Goal: Information Seeking & Learning: Learn about a topic

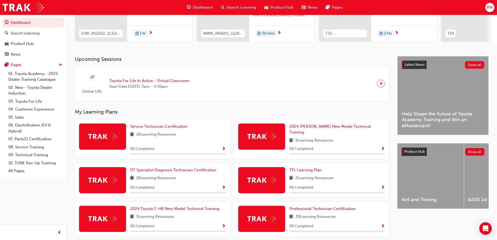
scroll to position [78, 0]
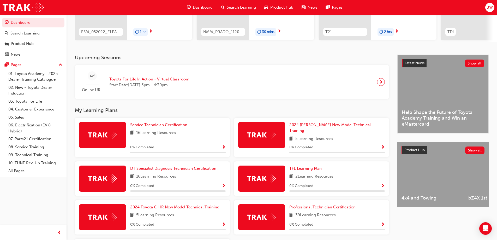
click at [297, 169] on div "TFL Learning Plan 2 Learning Resources 0 % Completed" at bounding box center [336, 178] width 95 height 26
click at [293, 167] on span "TFL Learning Plan" at bounding box center [305, 168] width 32 height 5
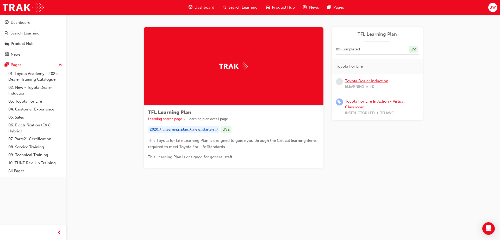
click at [361, 80] on link "Toyota Dealer Induction" at bounding box center [366, 80] width 43 height 5
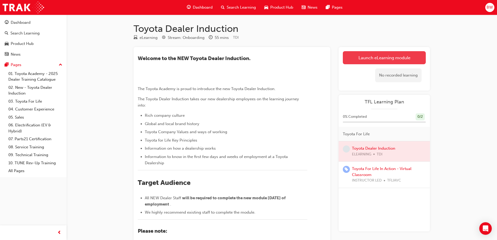
click at [366, 60] on link "Launch eLearning module" at bounding box center [383, 57] width 83 height 13
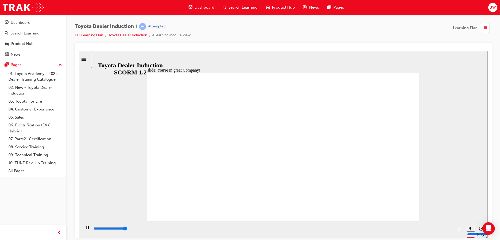
type input "7500"
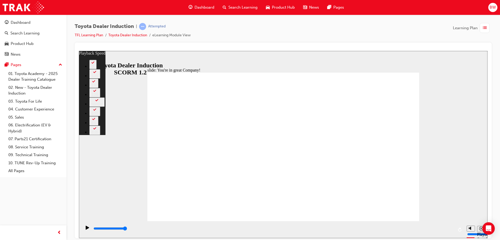
type input "156"
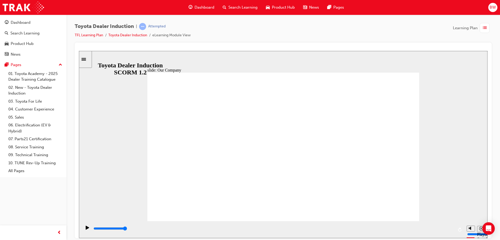
drag, startPoint x: 206, startPoint y: 191, endPoint x: 220, endPoint y: 192, distance: 13.8
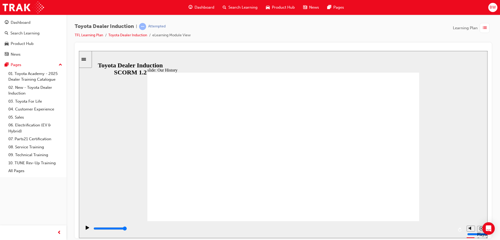
drag, startPoint x: 281, startPoint y: 190, endPoint x: 291, endPoint y: 191, distance: 10.4
drag, startPoint x: 204, startPoint y: 190, endPoint x: 208, endPoint y: 173, distance: 18.2
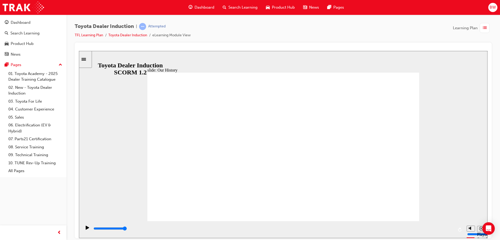
drag, startPoint x: 208, startPoint y: 159, endPoint x: 215, endPoint y: 183, distance: 25.3
drag, startPoint x: 210, startPoint y: 191, endPoint x: 297, endPoint y: 189, distance: 87.3
drag, startPoint x: 278, startPoint y: 194, endPoint x: 340, endPoint y: 192, distance: 62.6
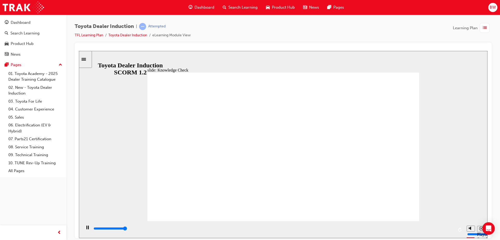
type input "5000"
radio input "true"
type input "5000"
radio input "true"
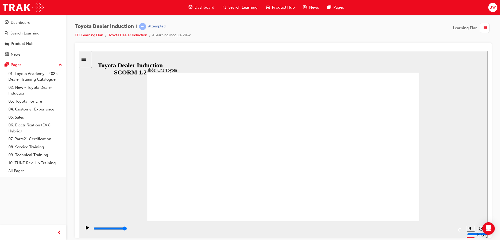
type input "15300"
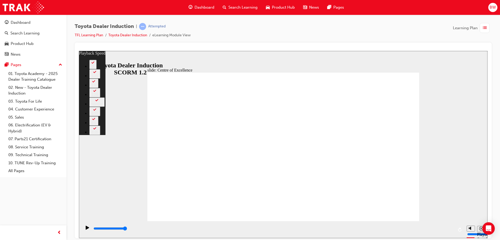
type input "248"
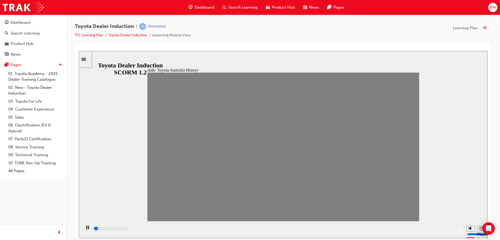
drag, startPoint x: 158, startPoint y: 150, endPoint x: 169, endPoint y: 149, distance: 10.5
drag, startPoint x: 165, startPoint y: 149, endPoint x: 174, endPoint y: 149, distance: 9.1
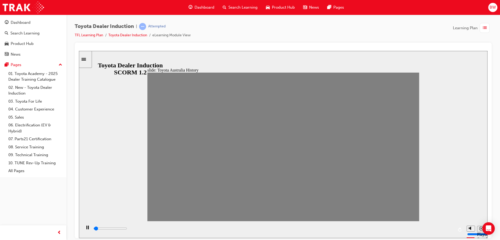
drag, startPoint x: 185, startPoint y: 151, endPoint x: 194, endPoint y: 151, distance: 9.1
drag, startPoint x: 191, startPoint y: 148, endPoint x: 202, endPoint y: 150, distance: 11.1
drag, startPoint x: 207, startPoint y: 150, endPoint x: 220, endPoint y: 150, distance: 12.2
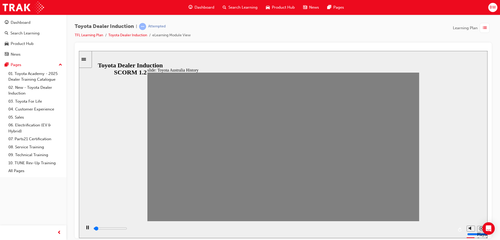
drag, startPoint x: 218, startPoint y: 150, endPoint x: 231, endPoint y: 152, distance: 12.7
drag, startPoint x: 235, startPoint y: 150, endPoint x: 246, endPoint y: 151, distance: 10.5
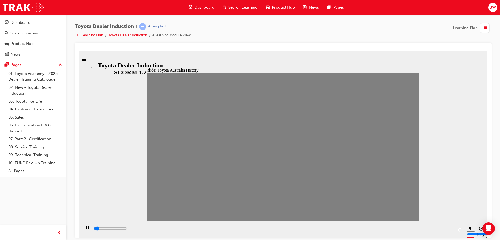
drag, startPoint x: 245, startPoint y: 151, endPoint x: 253, endPoint y: 150, distance: 7.9
drag, startPoint x: 260, startPoint y: 149, endPoint x: 267, endPoint y: 149, distance: 6.5
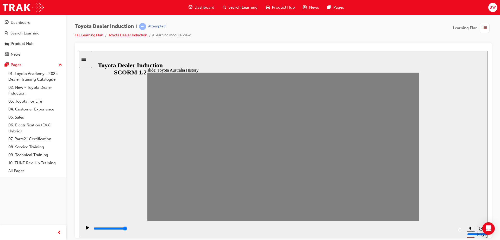
drag, startPoint x: 268, startPoint y: 152, endPoint x: 276, endPoint y: 150, distance: 8.3
drag, startPoint x: 286, startPoint y: 150, endPoint x: 292, endPoint y: 151, distance: 5.2
drag, startPoint x: 291, startPoint y: 151, endPoint x: 303, endPoint y: 152, distance: 12.1
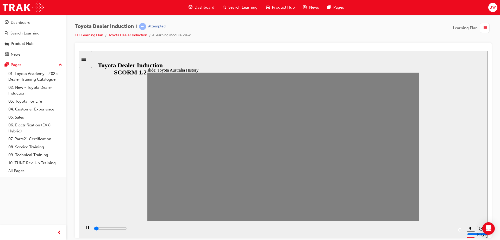
drag, startPoint x: 304, startPoint y: 152, endPoint x: 315, endPoint y: 154, distance: 11.3
drag, startPoint x: 318, startPoint y: 152, endPoint x: 330, endPoint y: 150, distance: 12.7
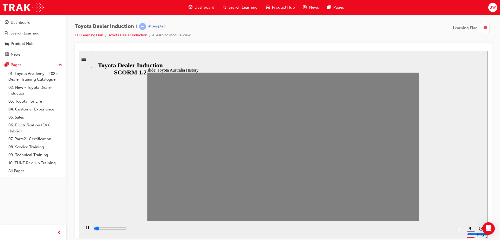
drag, startPoint x: 328, startPoint y: 150, endPoint x: 342, endPoint y: 149, distance: 14.1
drag, startPoint x: 345, startPoint y: 153, endPoint x: 357, endPoint y: 149, distance: 12.2
drag, startPoint x: 360, startPoint y: 150, endPoint x: 368, endPoint y: 152, distance: 8.3
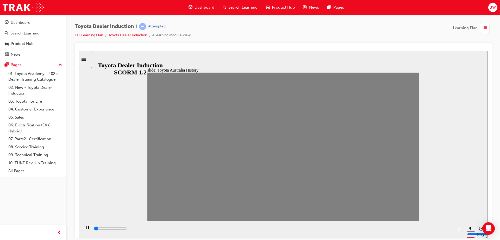
drag, startPoint x: 365, startPoint y: 151, endPoint x: 379, endPoint y: 153, distance: 13.6
drag, startPoint x: 379, startPoint y: 154, endPoint x: 396, endPoint y: 154, distance: 17.2
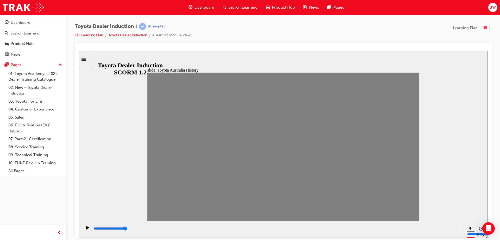
drag, startPoint x: 396, startPoint y: 155, endPoint x: 412, endPoint y: 152, distance: 16.3
drag, startPoint x: 399, startPoint y: 150, endPoint x: 411, endPoint y: 147, distance: 12.3
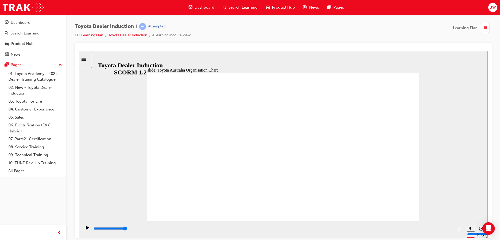
type input "5000"
radio input "true"
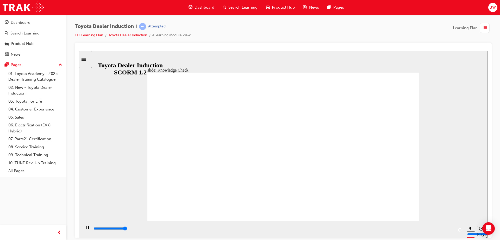
type input "5000"
radio input "true"
type input "5000"
radio input "true"
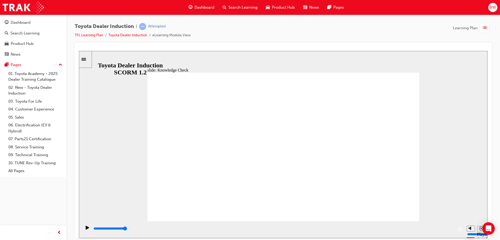
type input "9200"
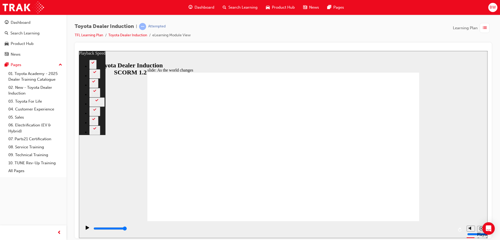
type input "128"
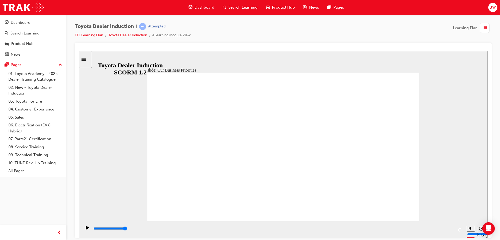
type input "40700"
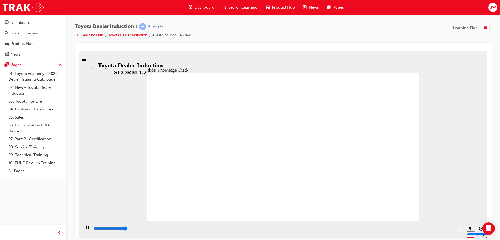
type input "5000"
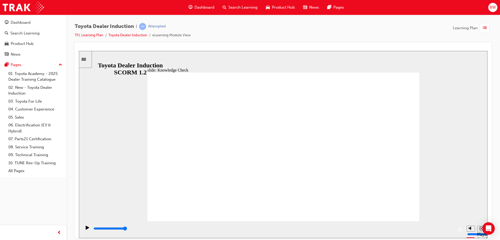
type input "h"
type input "ha"
type input "hap"
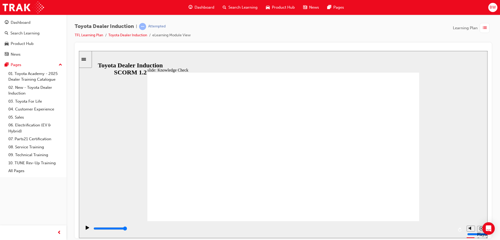
type input "hap"
type input "happ"
type input "happi"
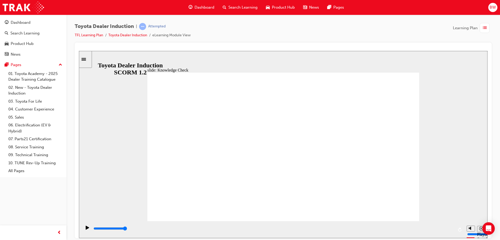
type input "happin"
type input "happine"
type input "happines"
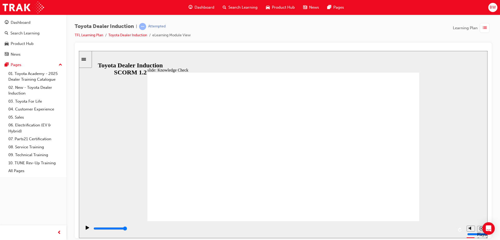
type input "happines"
type input "happiness"
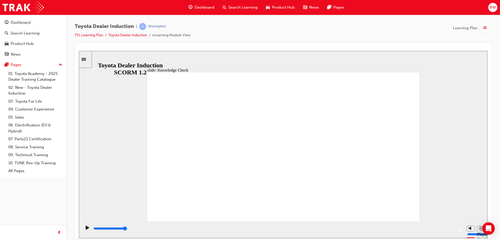
type input "happiness"
type input "5000"
type input "moved"
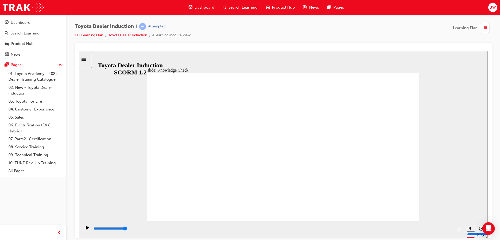
type input "moved"
type input "6500"
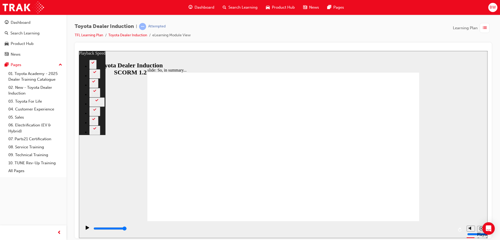
type input "121"
type input "128"
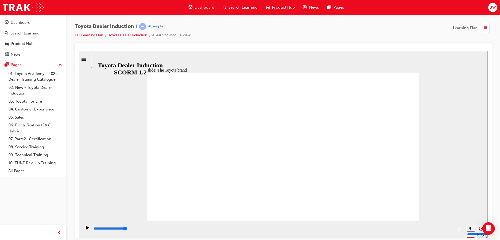
drag, startPoint x: 396, startPoint y: 203, endPoint x: 396, endPoint y: 209, distance: 6.8
type input "8400"
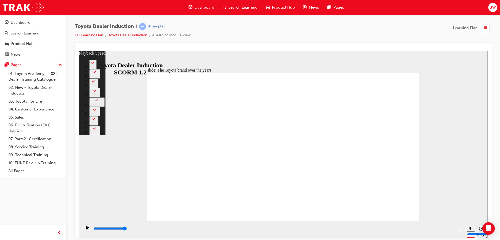
type input "165"
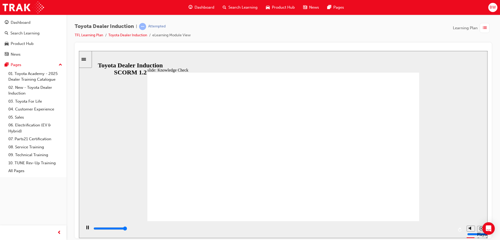
type input "5000"
radio input "true"
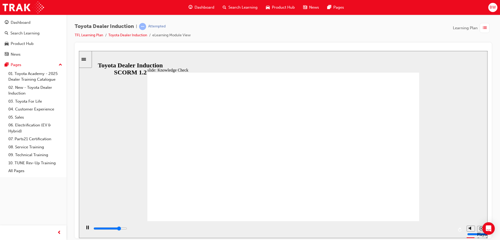
type input "4100"
radio input "true"
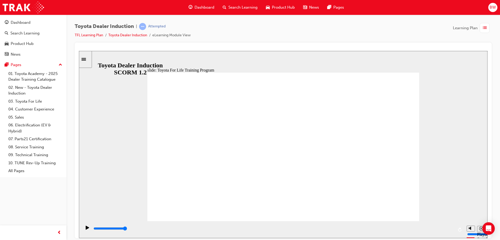
type input "10800"
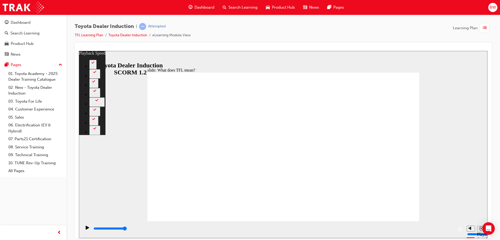
type input "139"
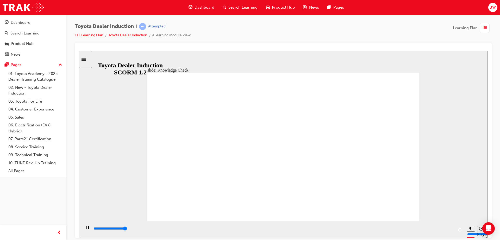
type input "5000"
radio input "true"
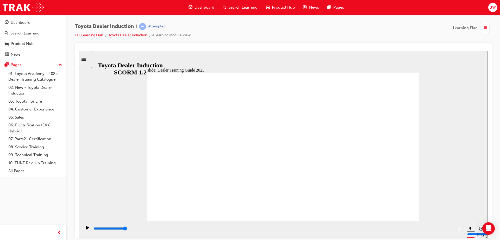
type input "5000"
radio input "true"
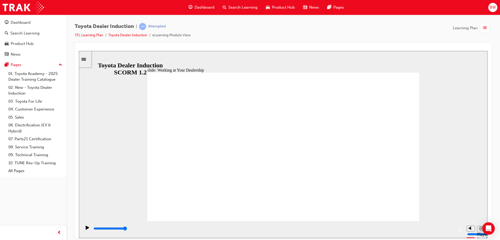
type input "70200"
click at [50, 64] on div "Pages" at bounding box center [33, 65] width 57 height 7
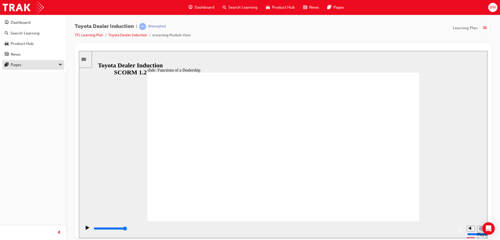
click at [50, 64] on div "Pages" at bounding box center [33, 65] width 57 height 7
